Goal: Task Accomplishment & Management: Use online tool/utility

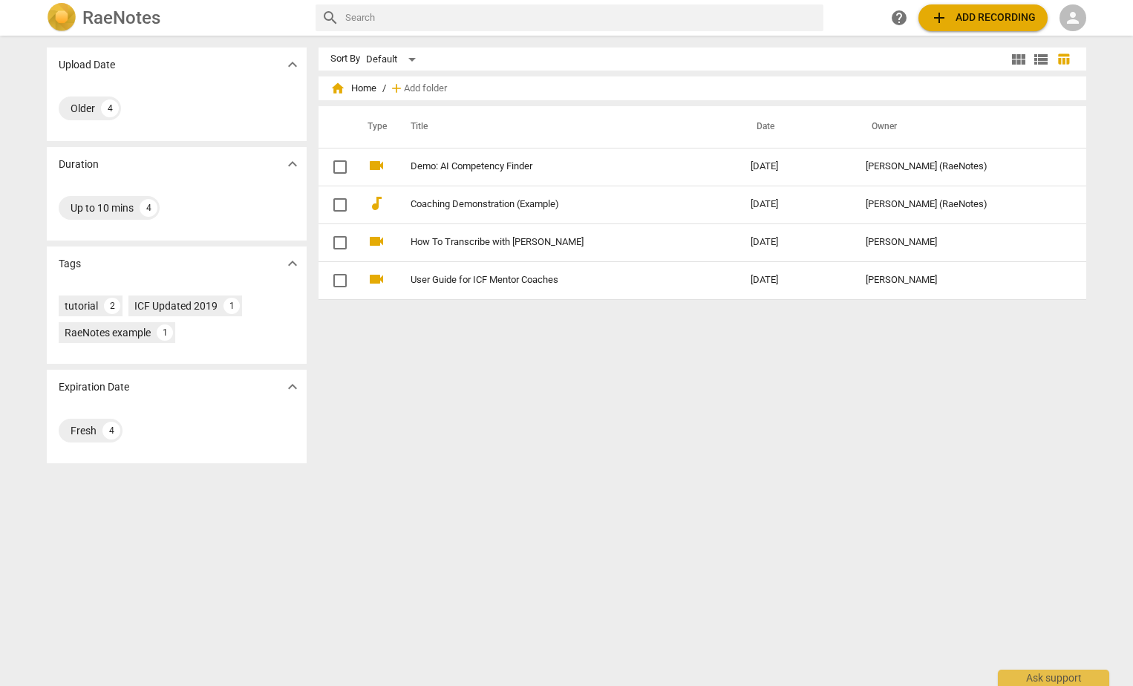
click at [1074, 19] on span "person" at bounding box center [1073, 18] width 18 height 18
click at [1084, 36] on li "Login" at bounding box center [1086, 36] width 53 height 36
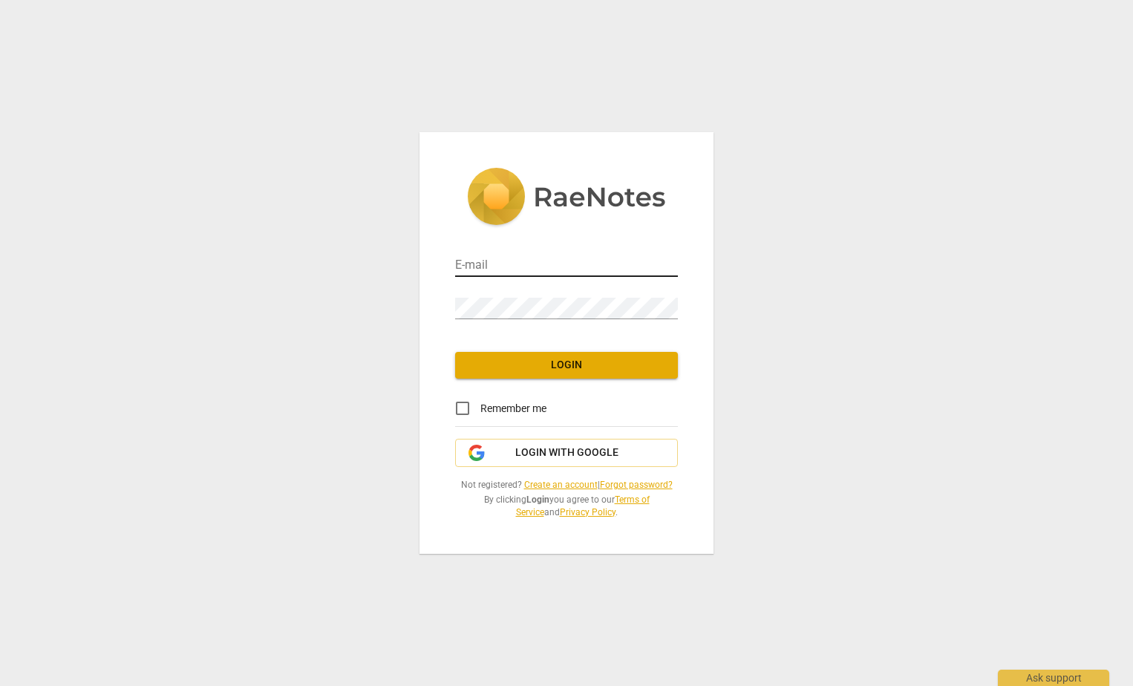
click at [564, 261] on input "email" at bounding box center [566, 267] width 223 height 22
type input "C"
click at [581, 446] on span "Login with Google" at bounding box center [566, 453] width 103 height 15
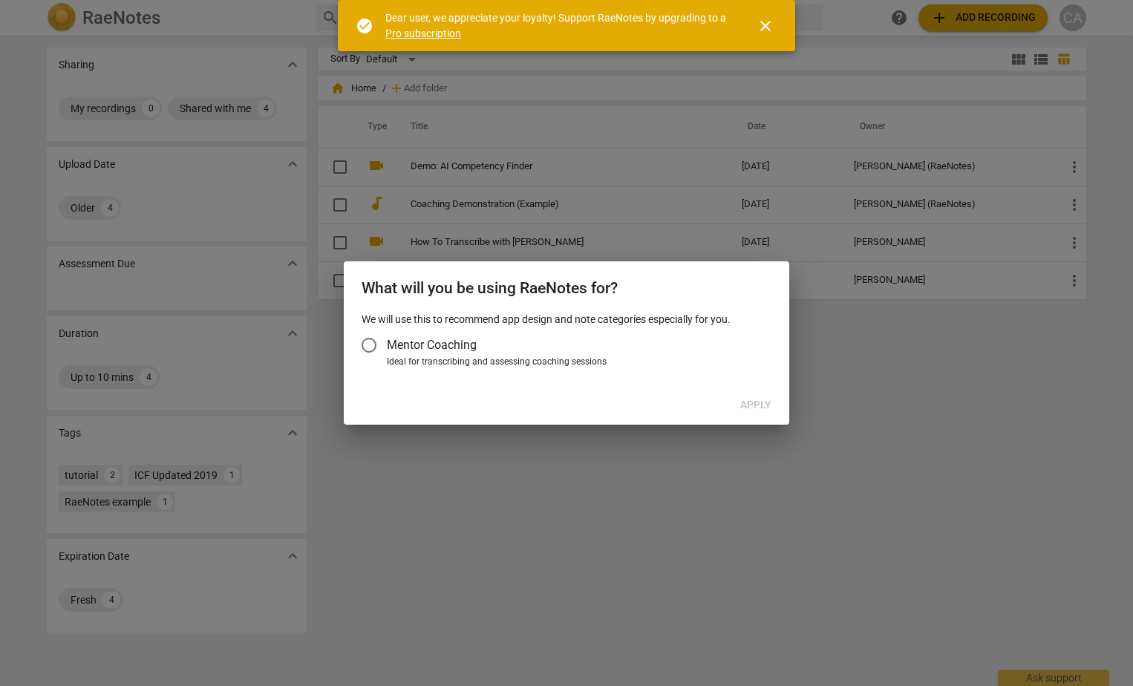
click at [368, 342] on input "Mentor Coaching" at bounding box center [369, 346] width 36 height 36
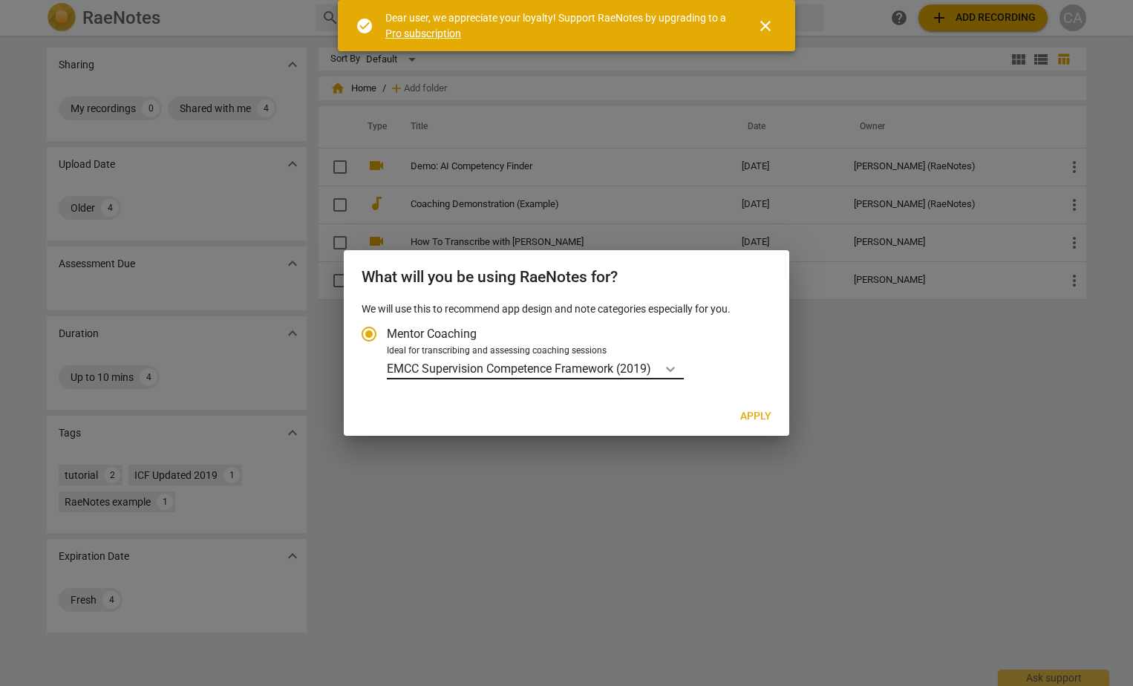
click at [678, 362] on icon "Account type" at bounding box center [670, 369] width 15 height 15
click at [0, 0] on input "Ideal for transcribing and assessing coaching sessions EMCC Supervision Compete…" at bounding box center [0, 0] width 0 height 0
click at [674, 362] on icon "Account type" at bounding box center [670, 369] width 15 height 15
click at [0, 0] on input "Ideal for transcribing and assessing coaching sessions option EMCC Supervision …" at bounding box center [0, 0] width 0 height 0
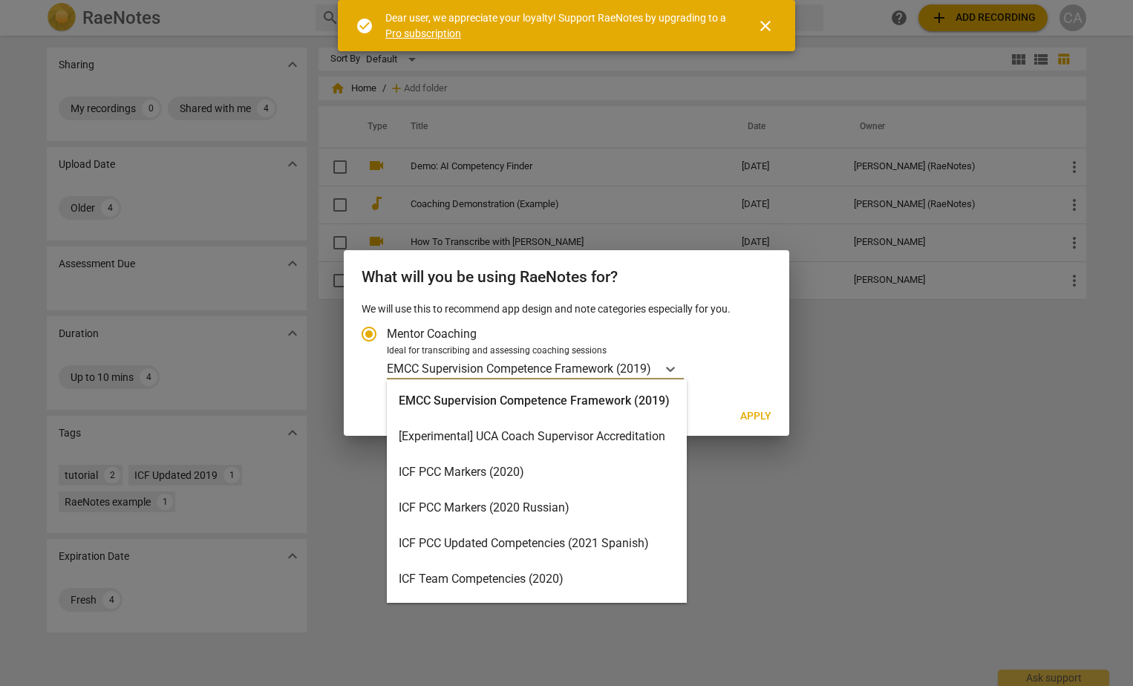
click at [518, 482] on div "ICF PCC Markers (2020)" at bounding box center [537, 473] width 300 height 36
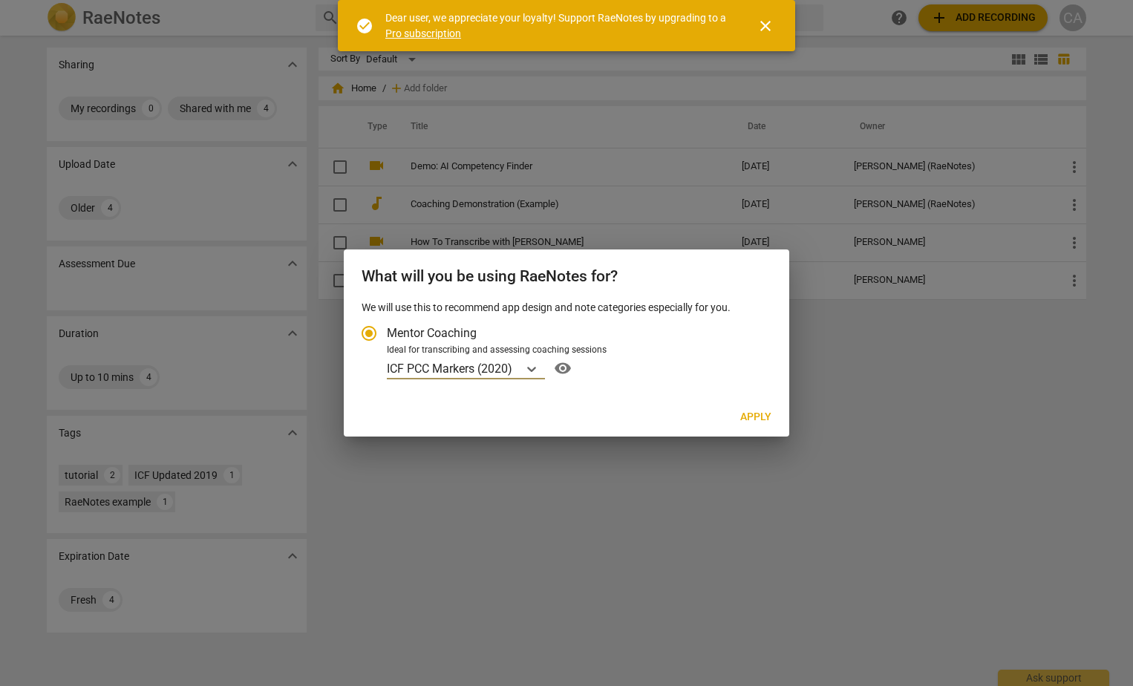
click at [750, 411] on span "Apply" at bounding box center [756, 417] width 31 height 15
radio input "false"
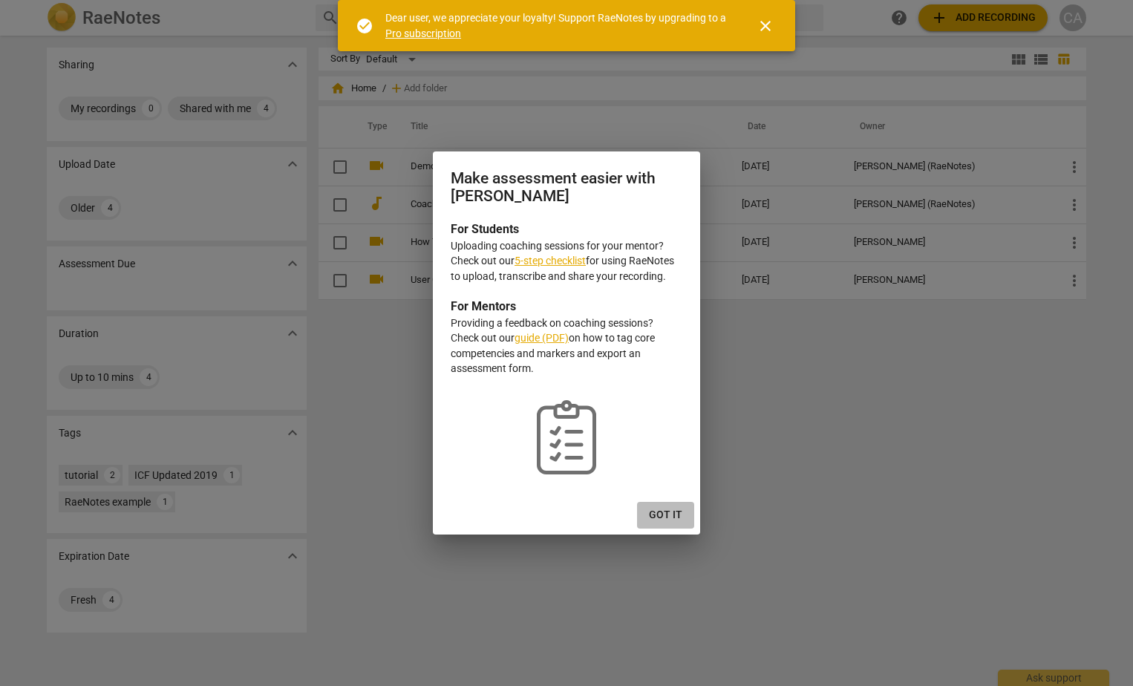
click at [657, 506] on button "Got it" at bounding box center [665, 515] width 57 height 27
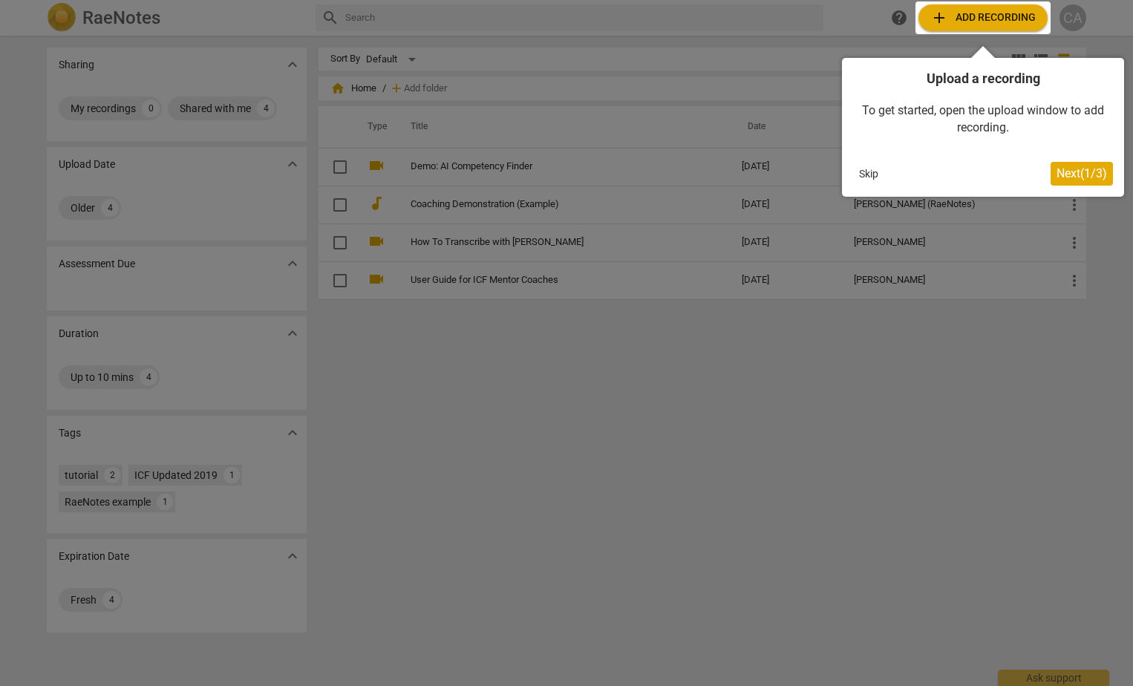
click at [1093, 175] on span "Next ( 1 / 3 )" at bounding box center [1082, 173] width 51 height 14
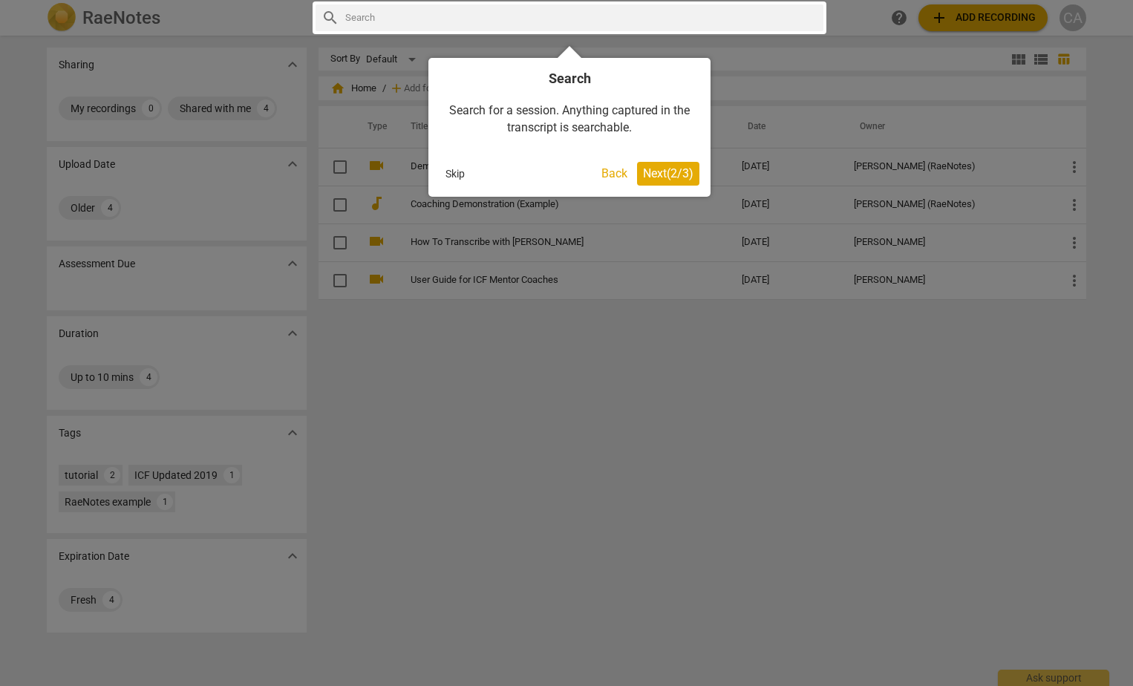
click at [675, 175] on span "Next ( 2 / 3 )" at bounding box center [668, 173] width 51 height 14
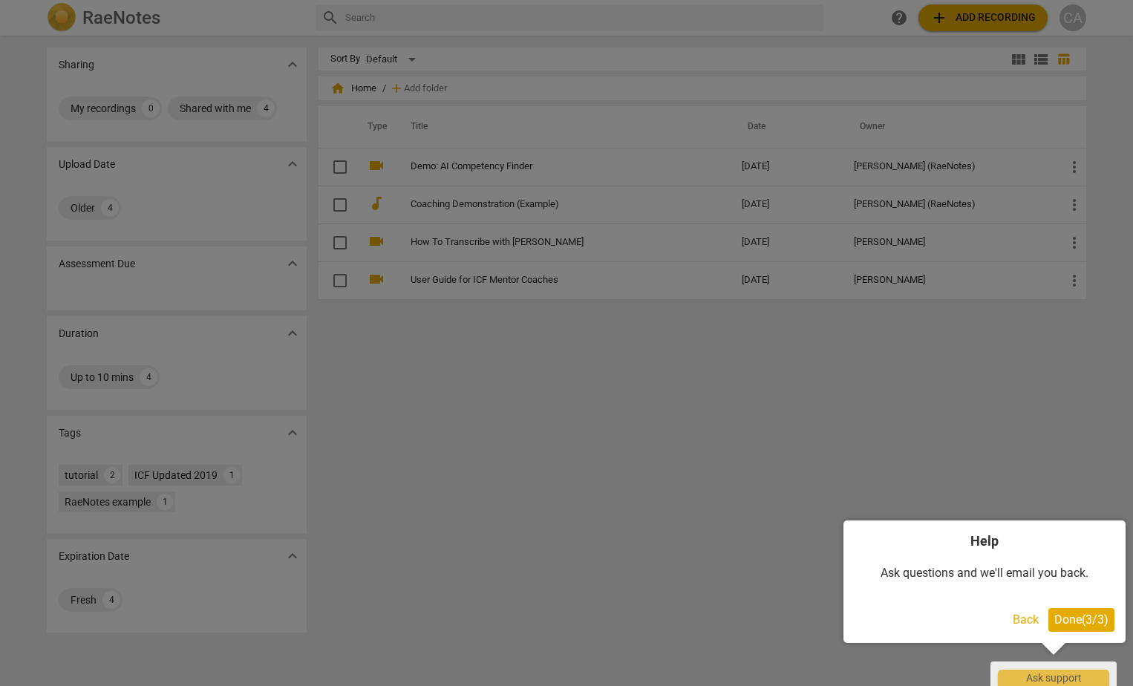
click at [1082, 622] on span "Done ( 3 / 3 )" at bounding box center [1082, 620] width 54 height 14
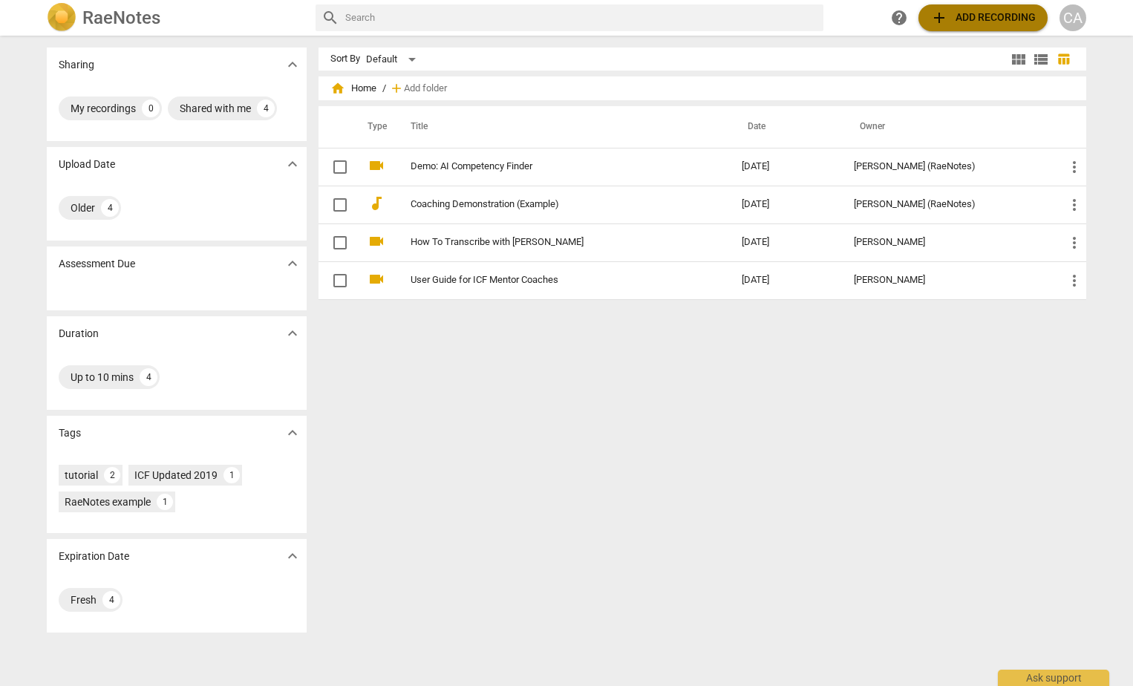
click at [1005, 19] on span "add Add recording" at bounding box center [983, 18] width 105 height 18
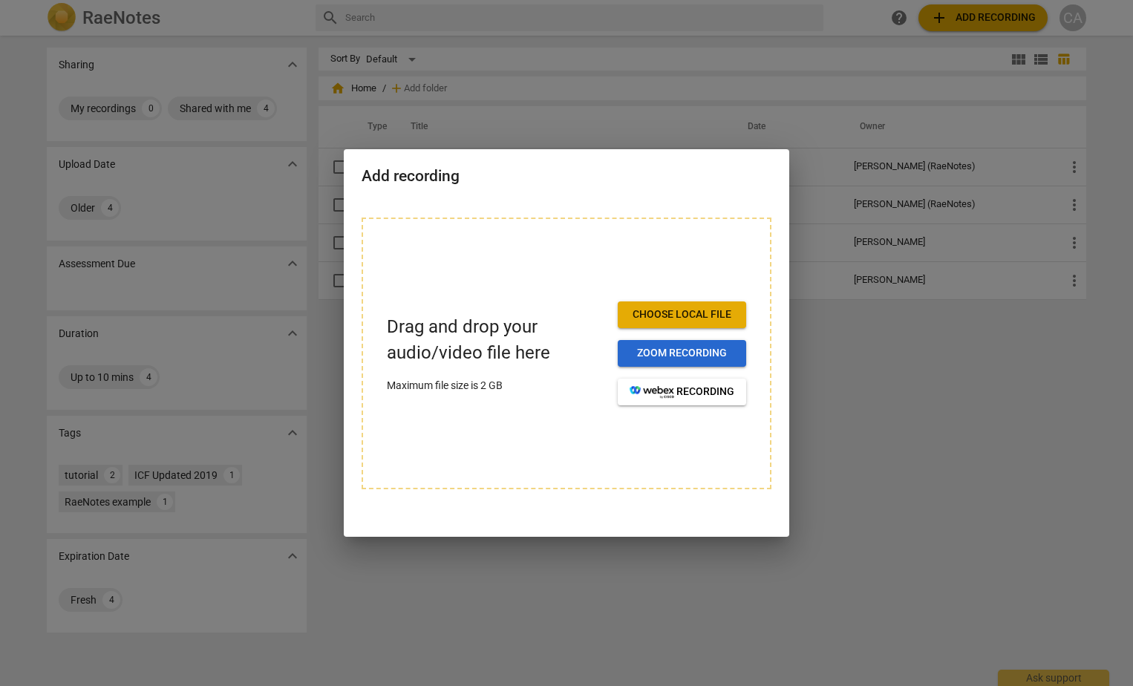
click at [705, 349] on span "Zoom recording" at bounding box center [682, 353] width 105 height 15
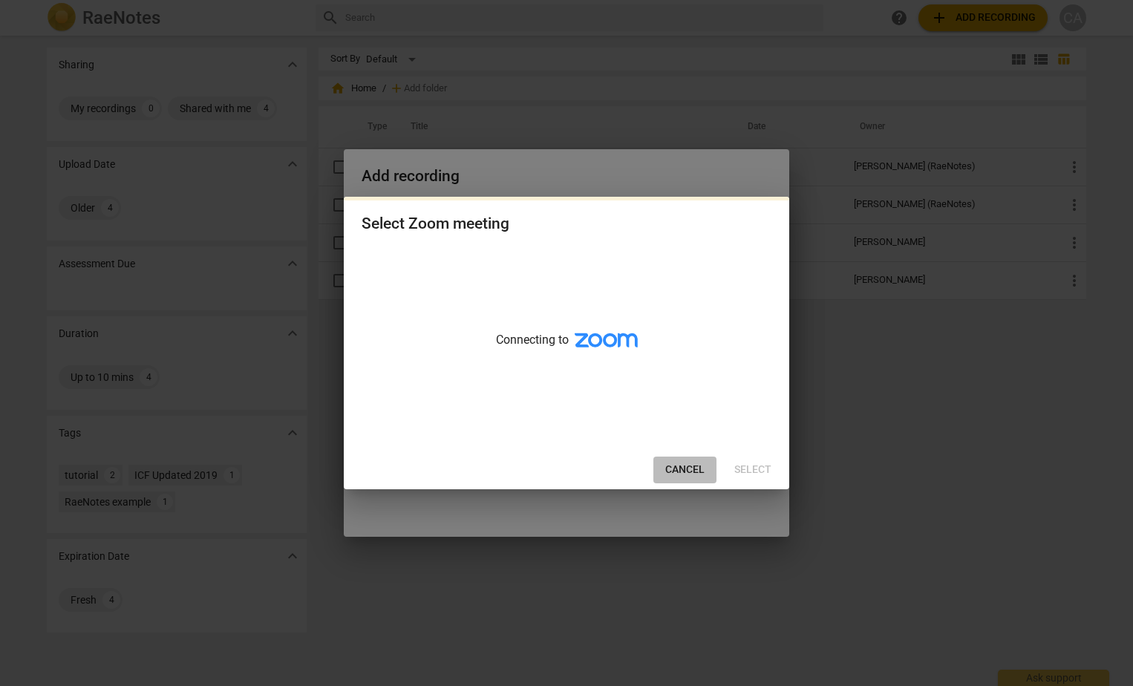
click at [668, 464] on span "Cancel" at bounding box center [684, 470] width 39 height 15
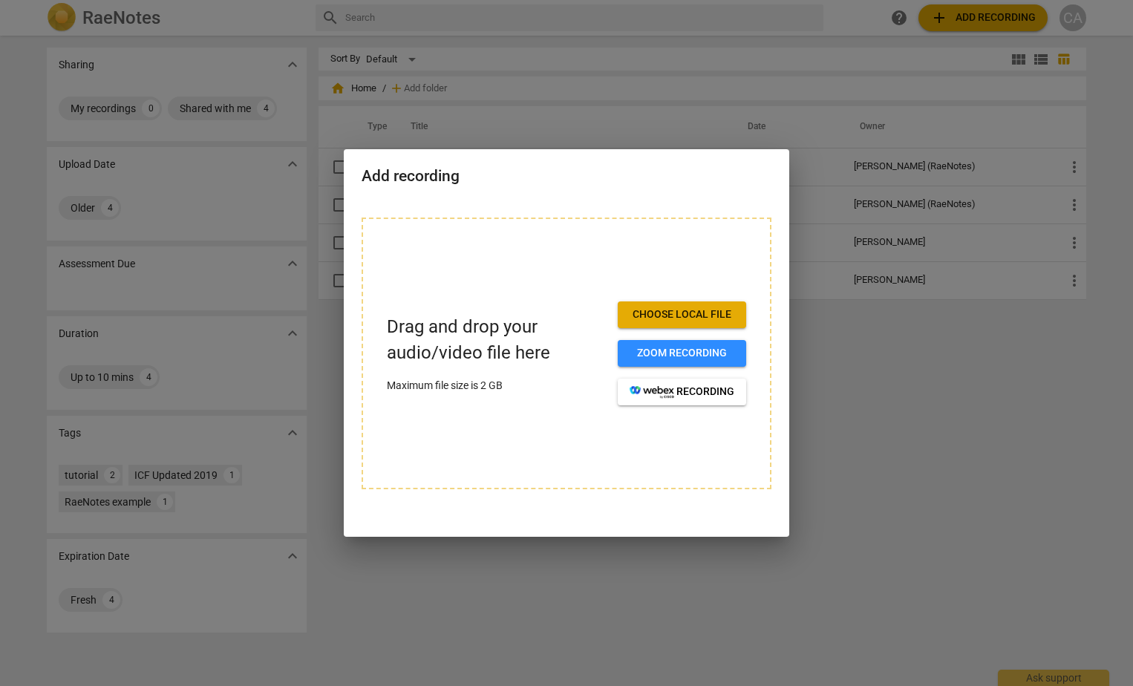
click at [702, 306] on button "Choose local file" at bounding box center [682, 315] width 128 height 27
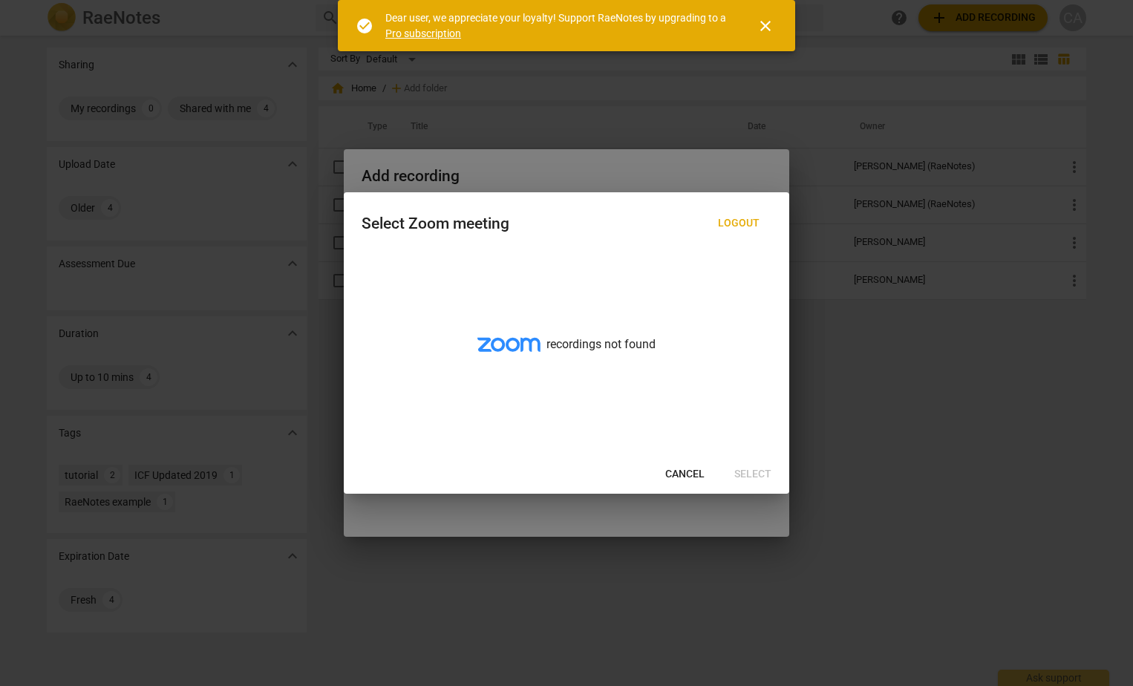
click at [703, 474] on span "Cancel" at bounding box center [684, 474] width 39 height 15
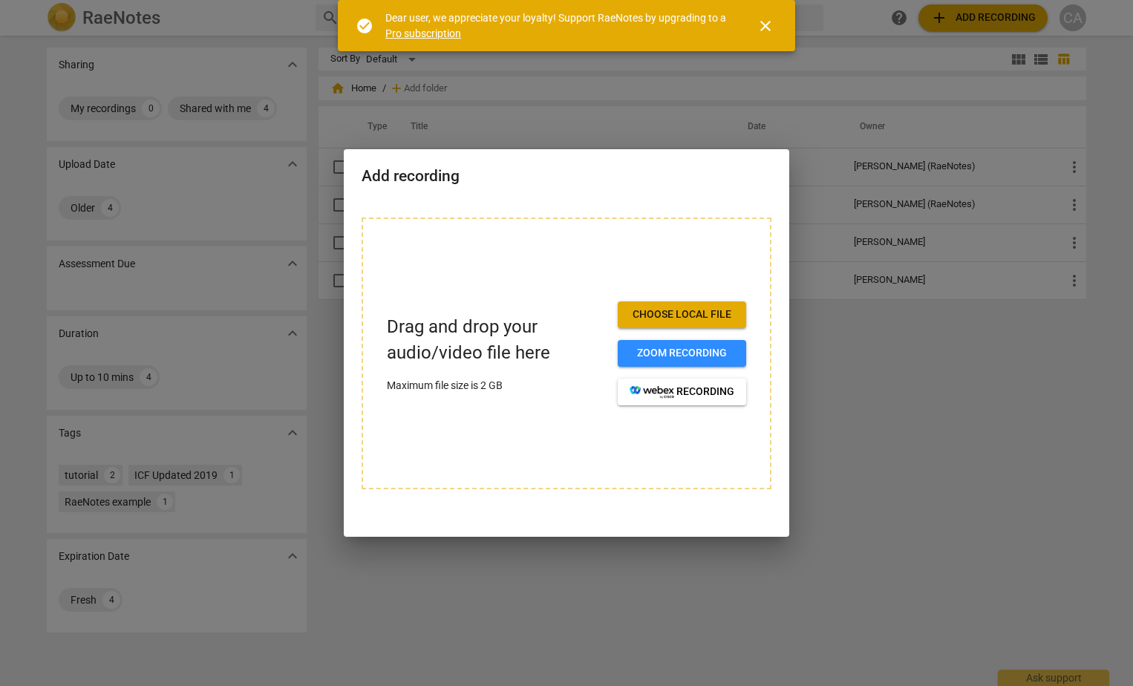
click at [701, 100] on div at bounding box center [566, 343] width 1133 height 686
